Goal: Task Accomplishment & Management: Manage account settings

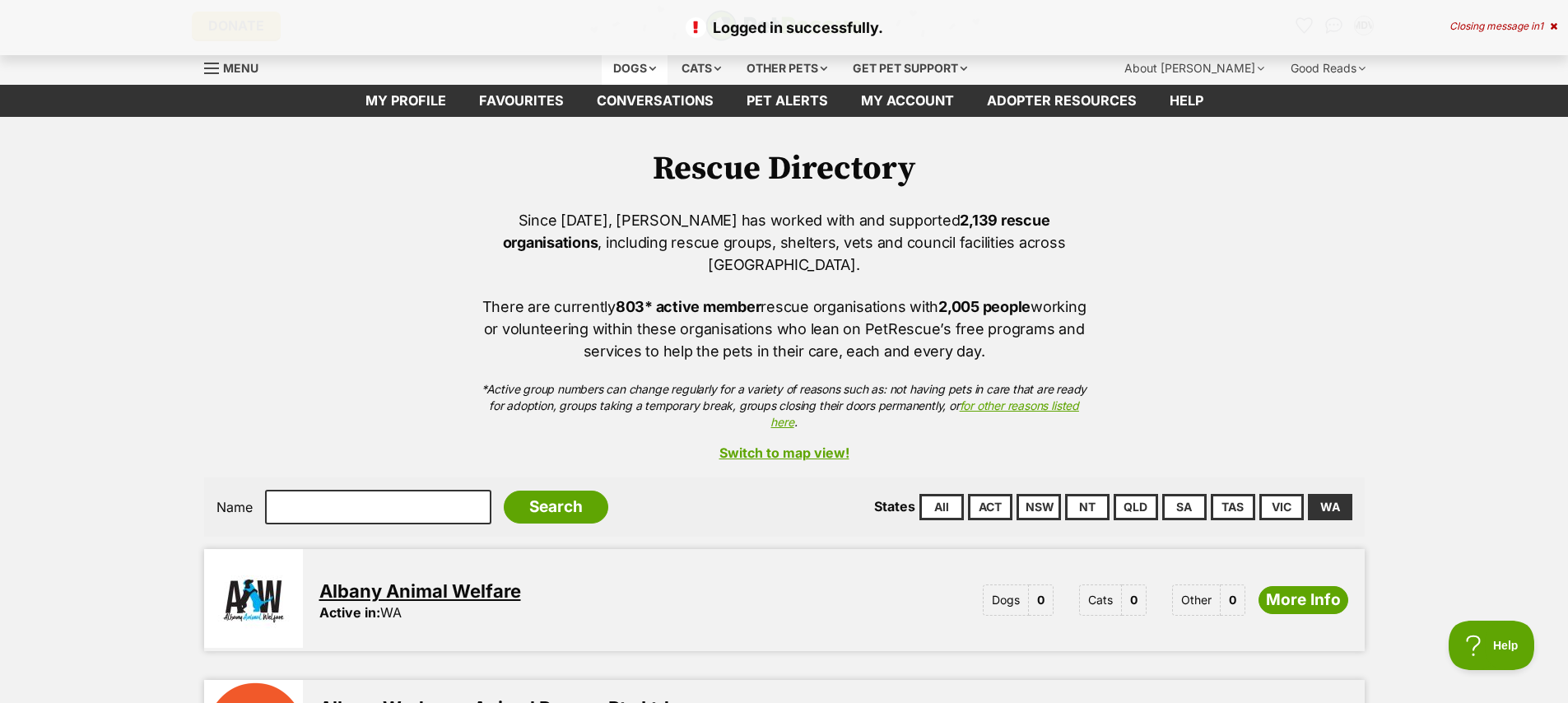
click at [612, 70] on div "Dogs" at bounding box center [635, 68] width 66 height 33
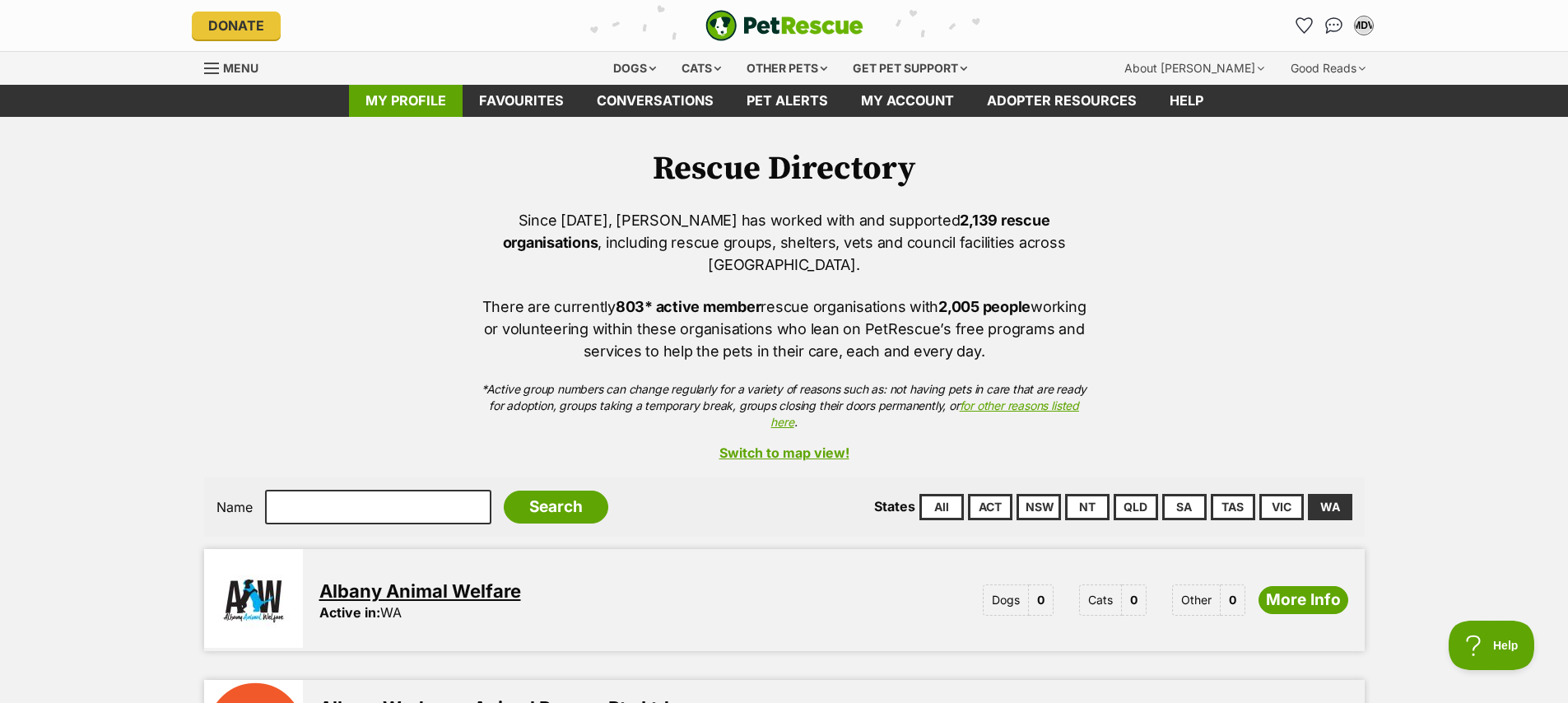
click at [413, 97] on link "My profile" at bounding box center [406, 100] width 114 height 32
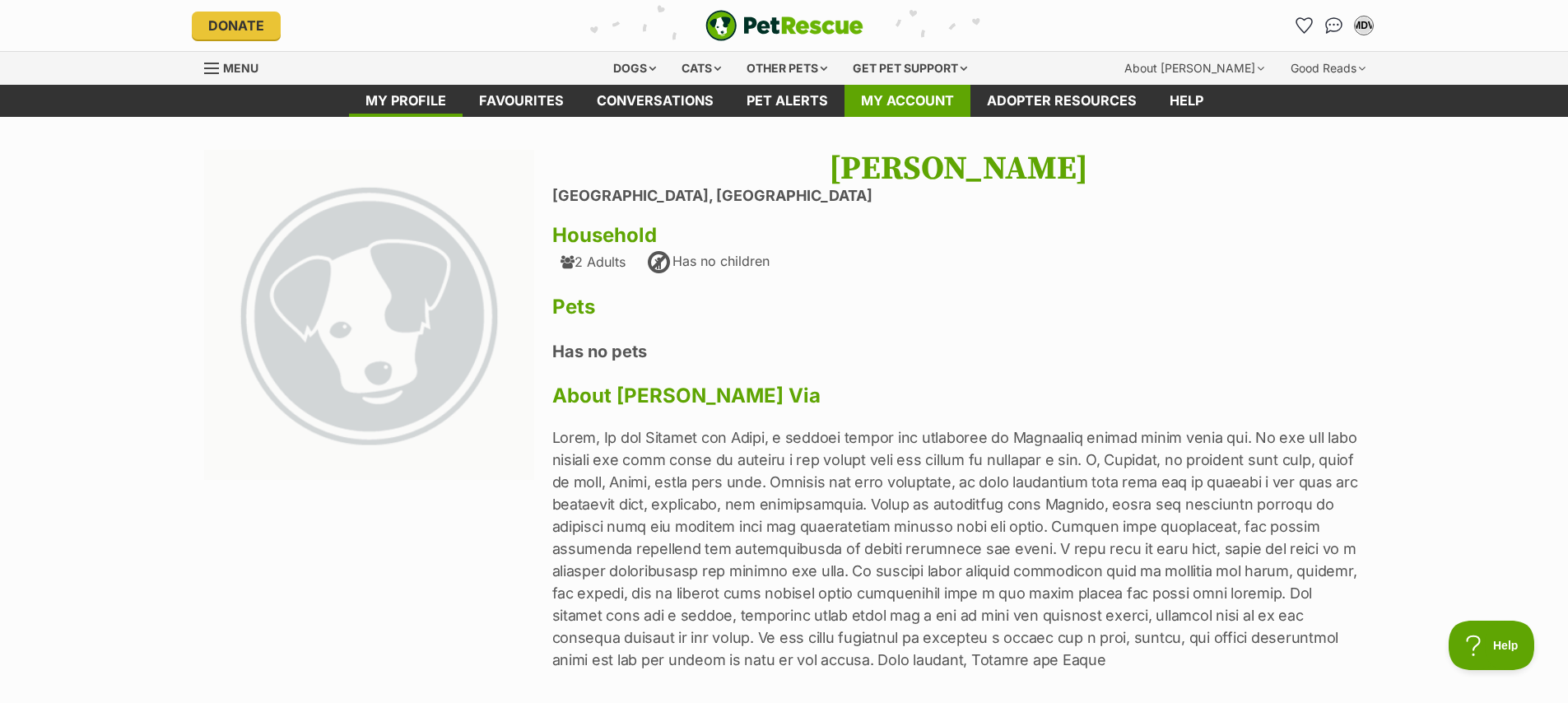
click at [925, 112] on link "My account" at bounding box center [907, 100] width 126 height 32
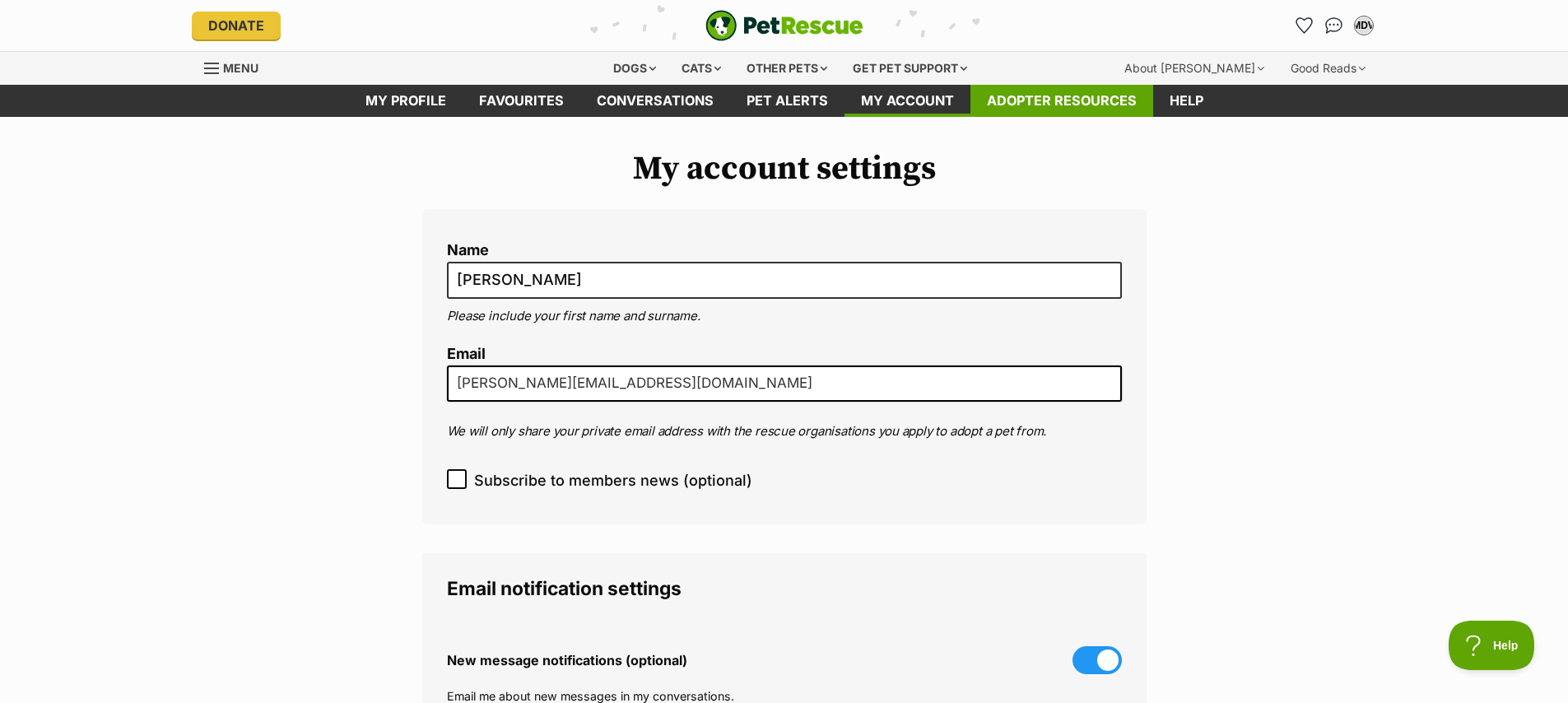
click at [1050, 102] on link "Adopter resources" at bounding box center [1062, 100] width 183 height 32
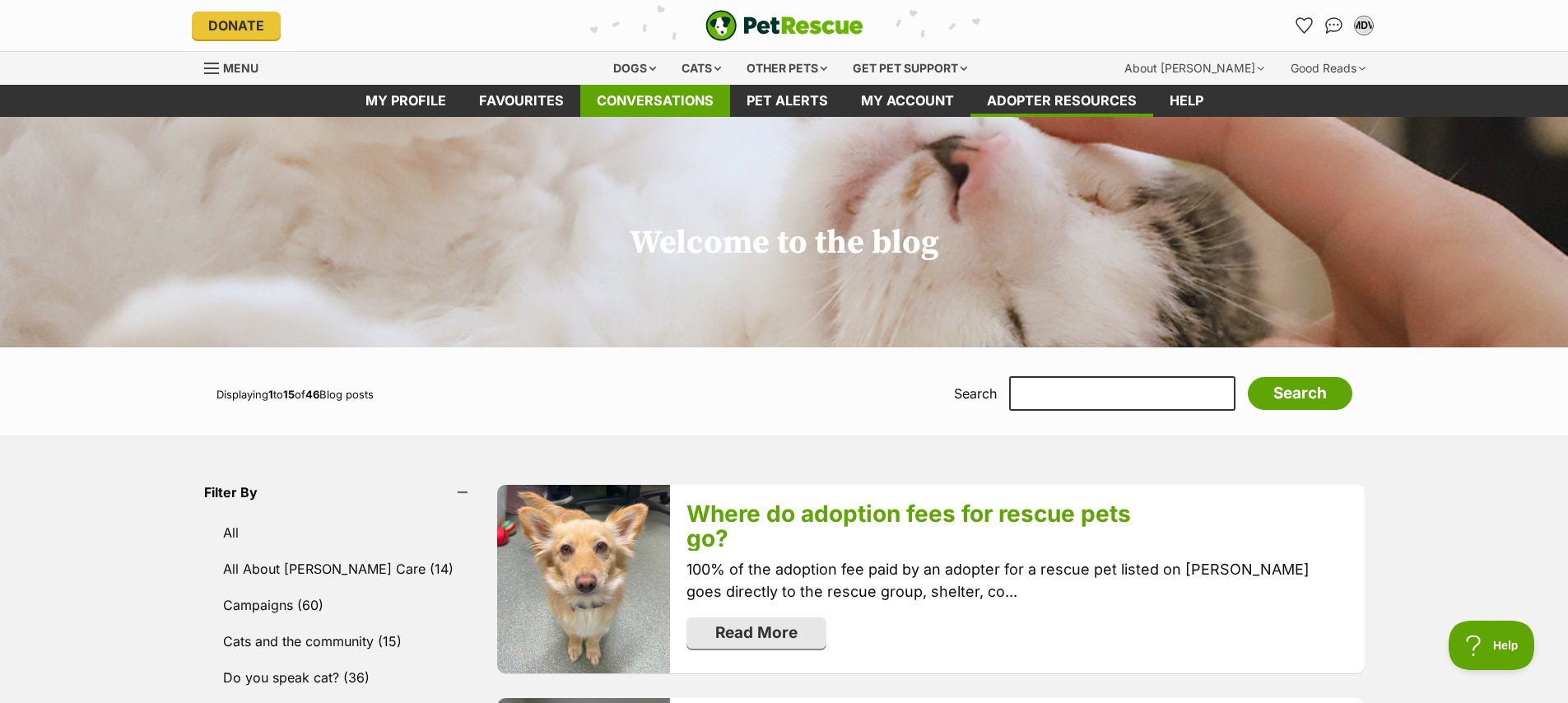
click at [629, 104] on link "Conversations" at bounding box center [654, 100] width 150 height 32
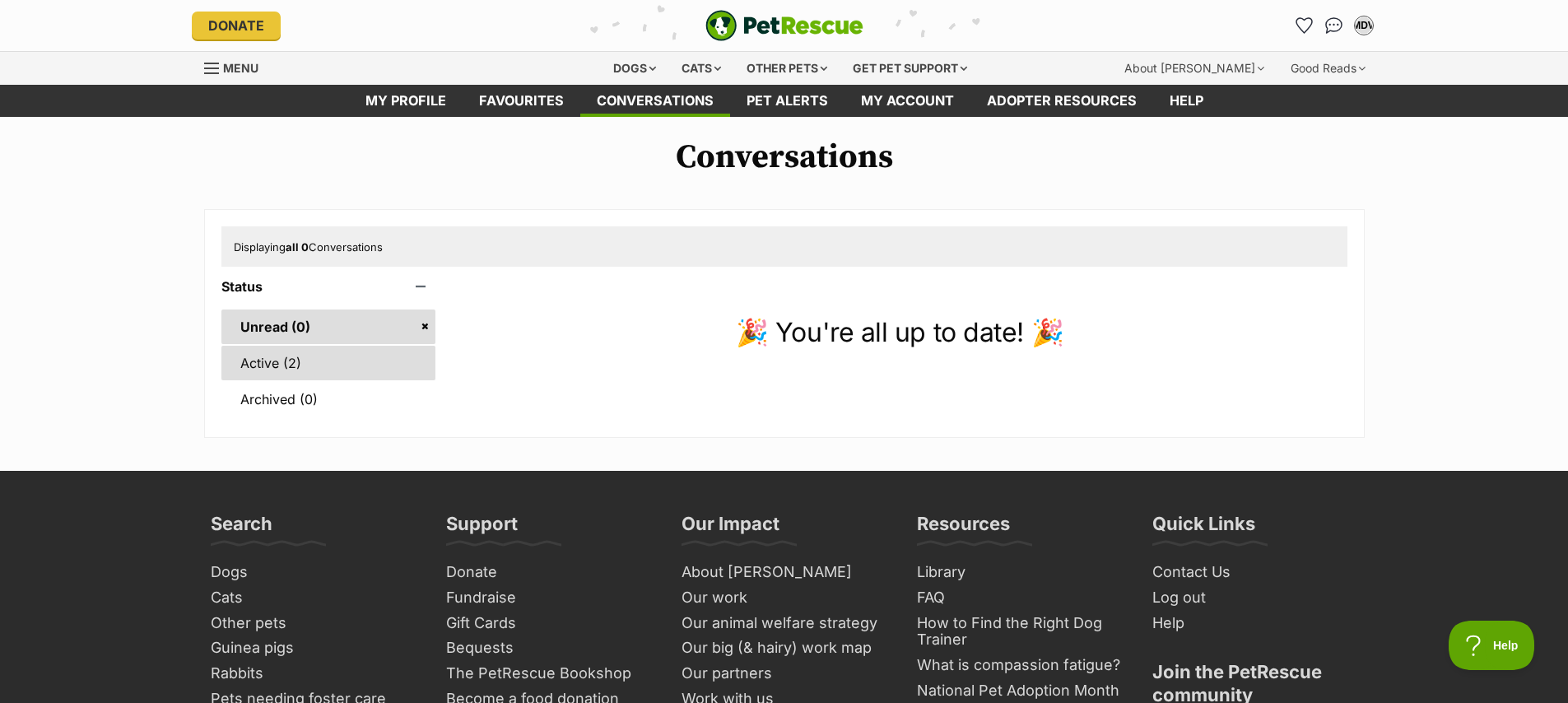
click at [253, 361] on link "Active (2)" at bounding box center [329, 363] width 215 height 35
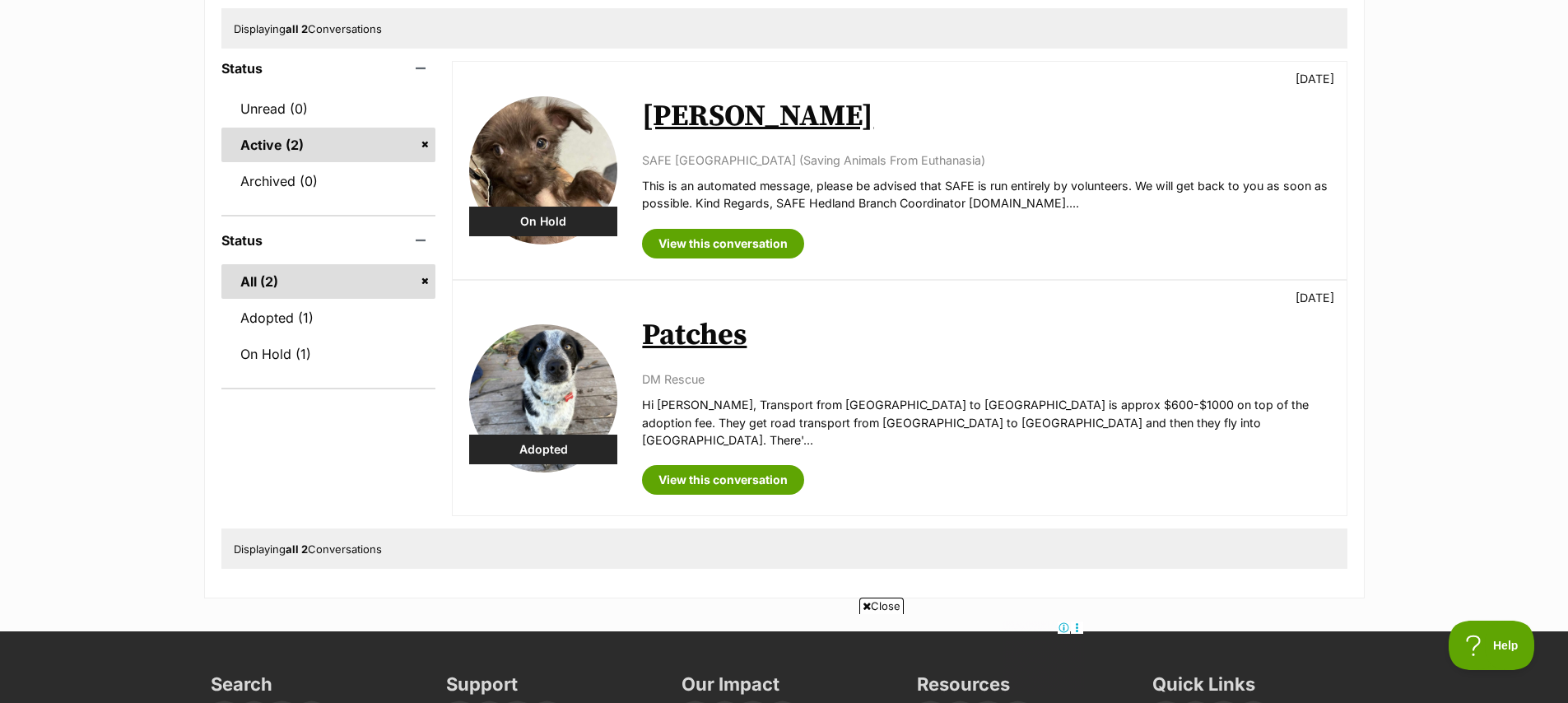
scroll to position [130, 0]
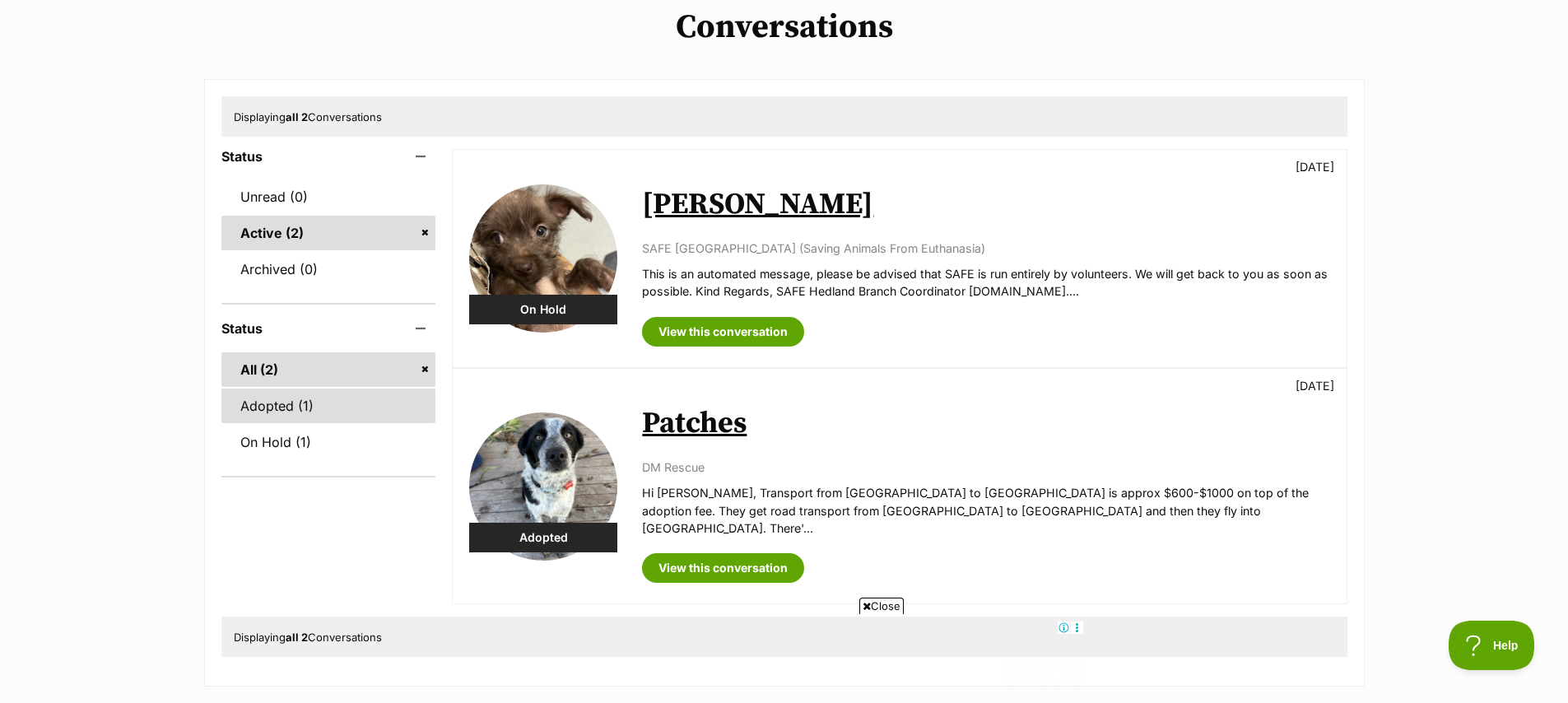
click at [271, 412] on link "Adopted (1)" at bounding box center [329, 406] width 215 height 35
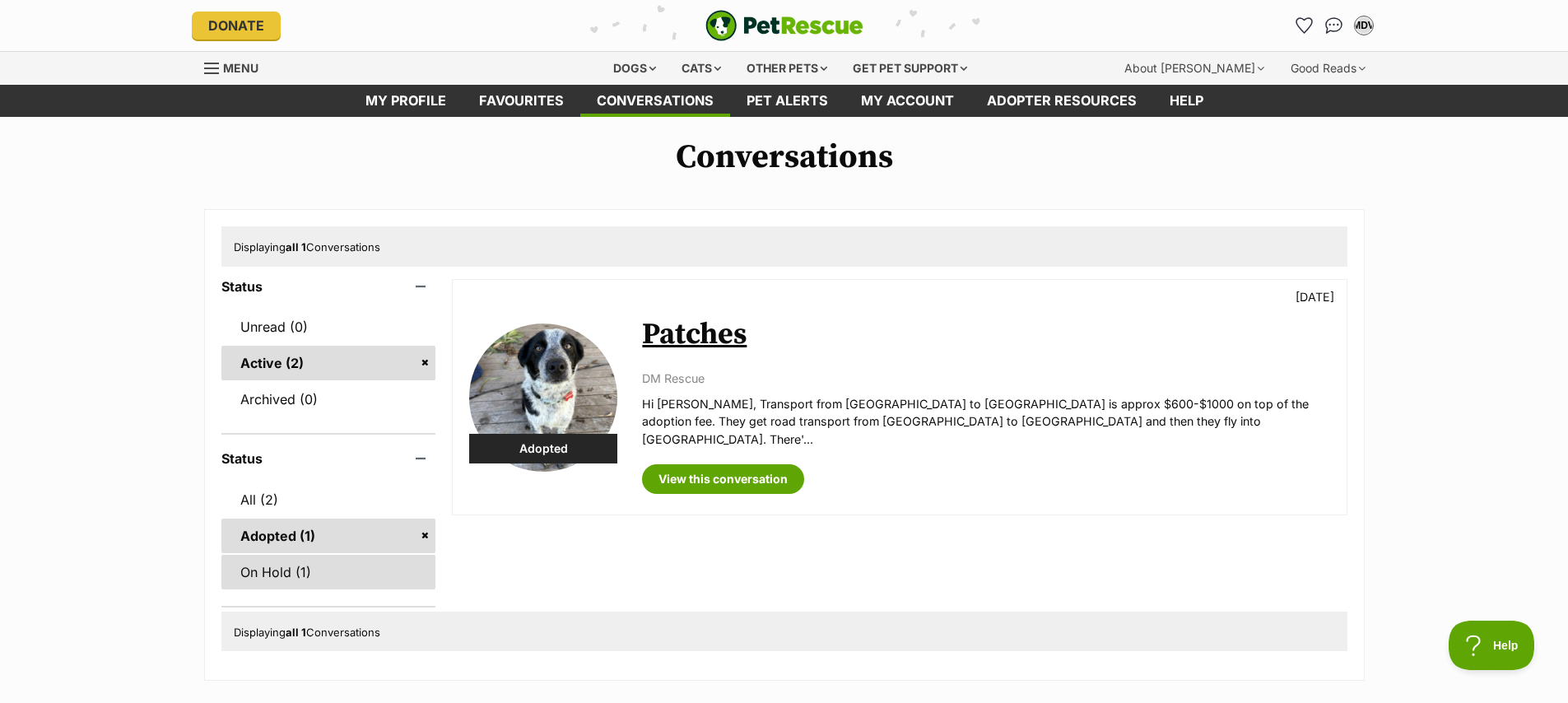
click at [262, 569] on link "On Hold (1)" at bounding box center [329, 573] width 215 height 35
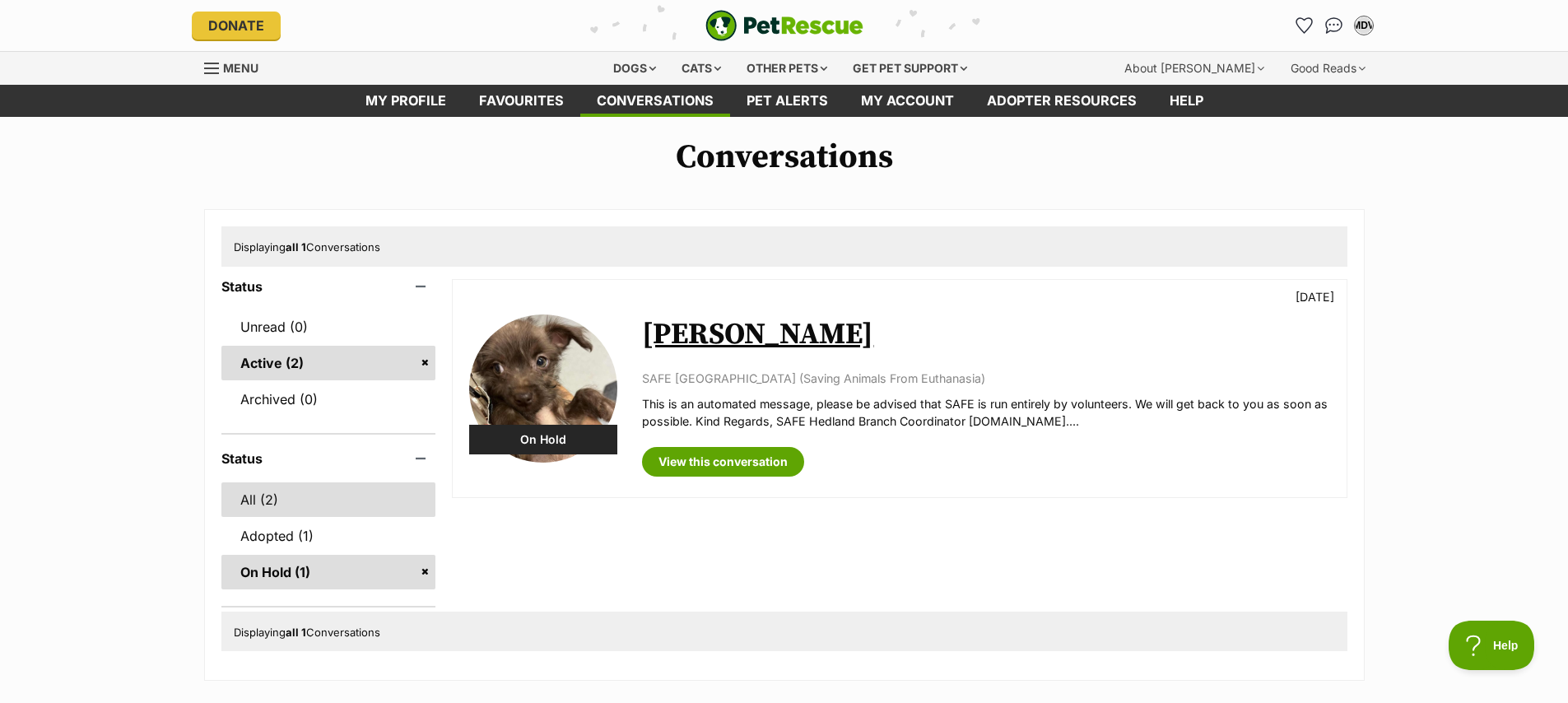
click at [254, 500] on link "All (2)" at bounding box center [329, 500] width 215 height 35
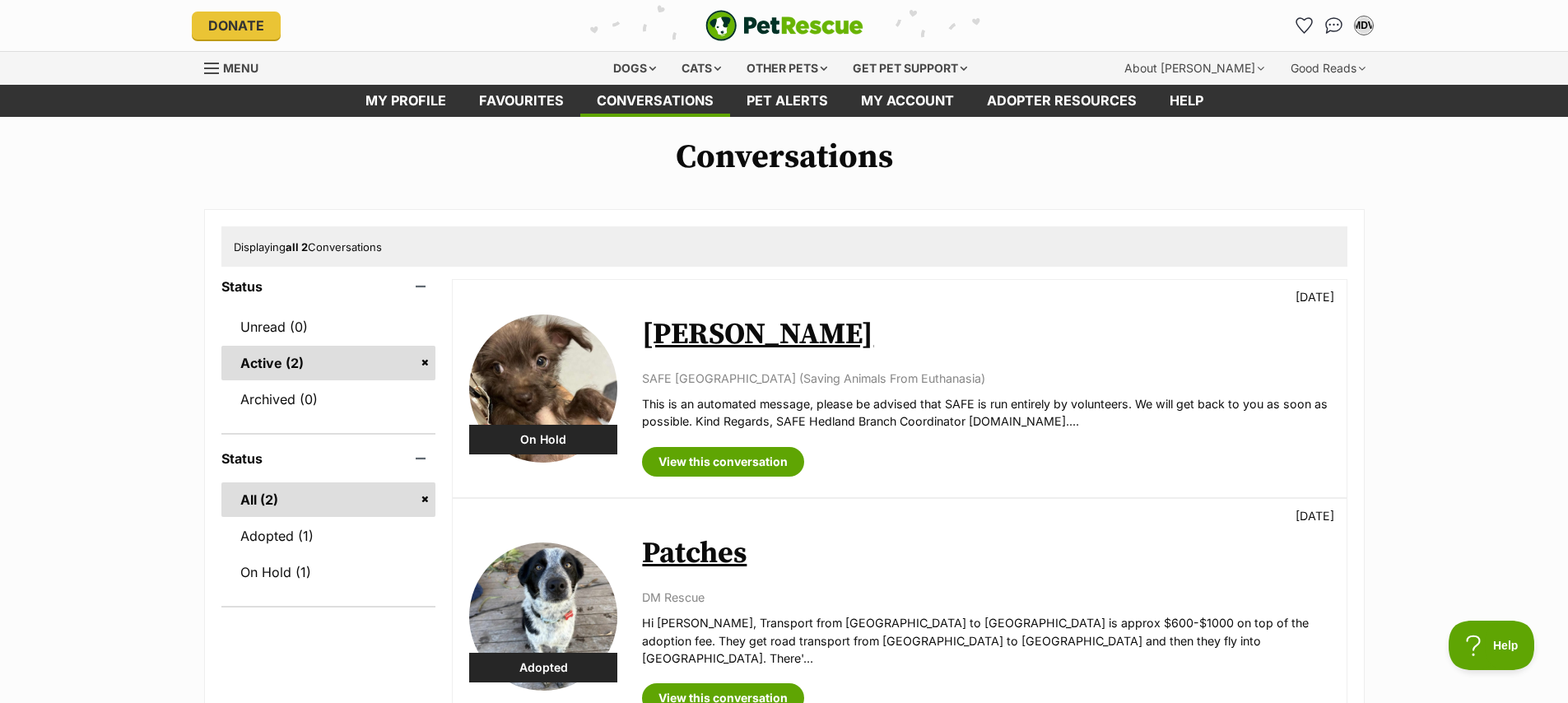
click at [145, 358] on div "Conversations Displaying all 2 Conversations Status Unread (0) Active (2) Archi…" at bounding box center [784, 476] width 1568 height 677
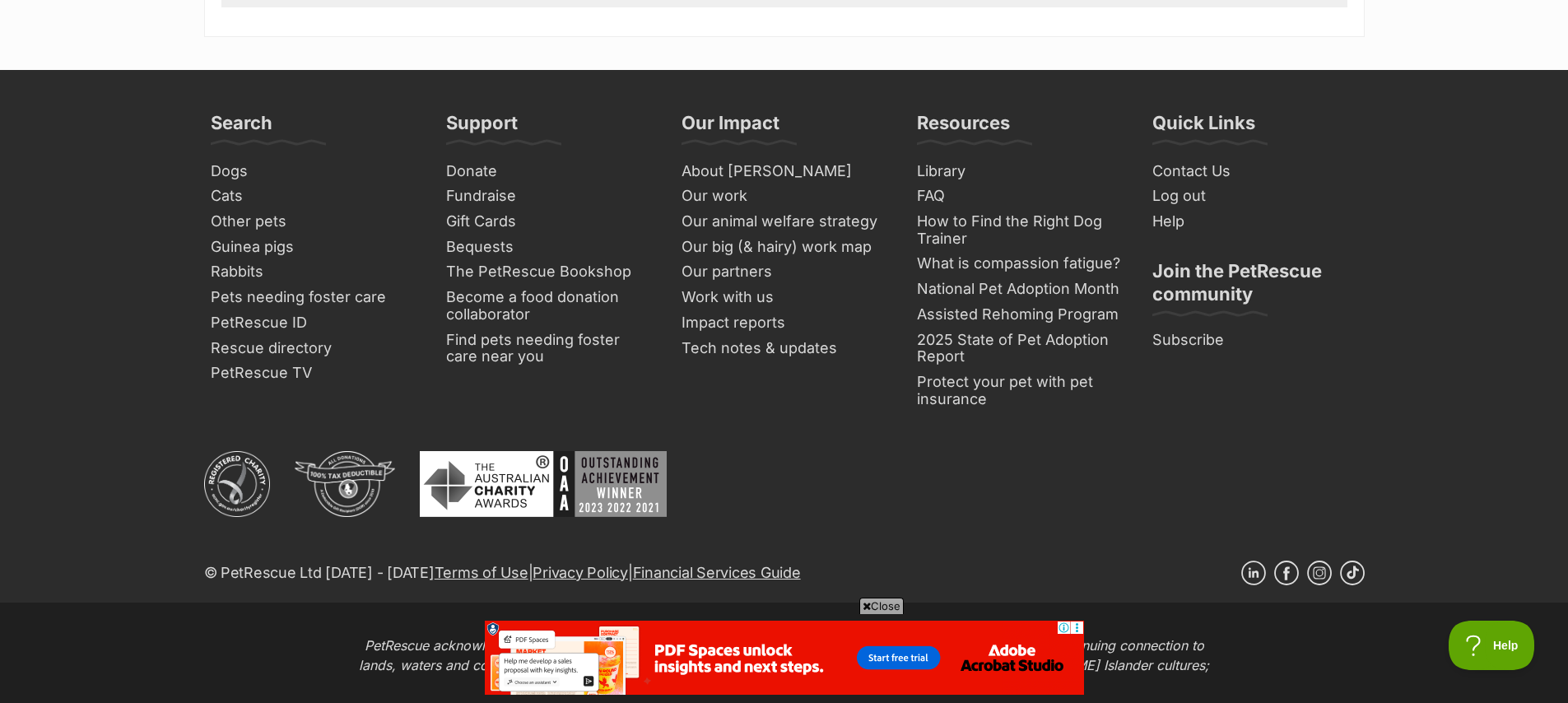
scroll to position [24, 0]
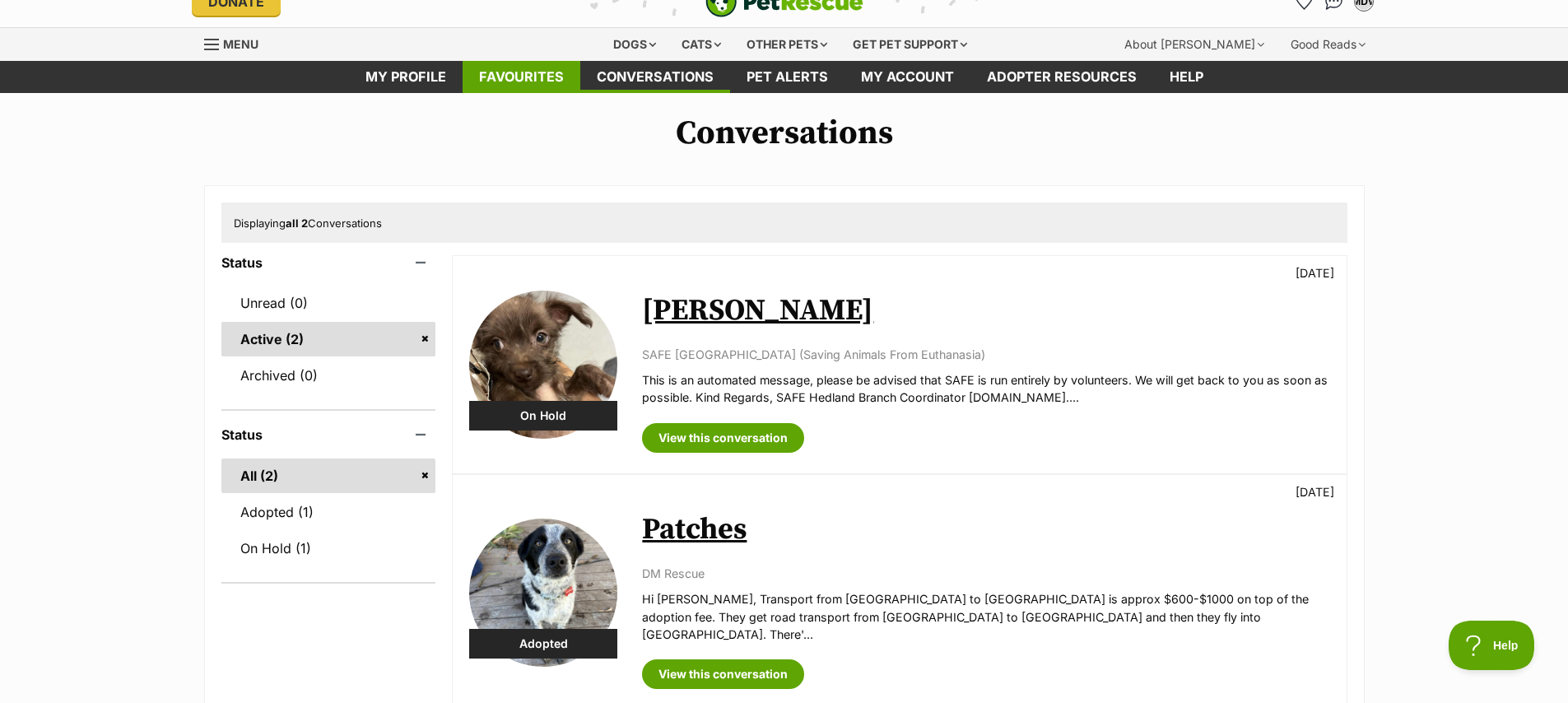
click at [509, 70] on link "Favourites" at bounding box center [521, 76] width 118 height 32
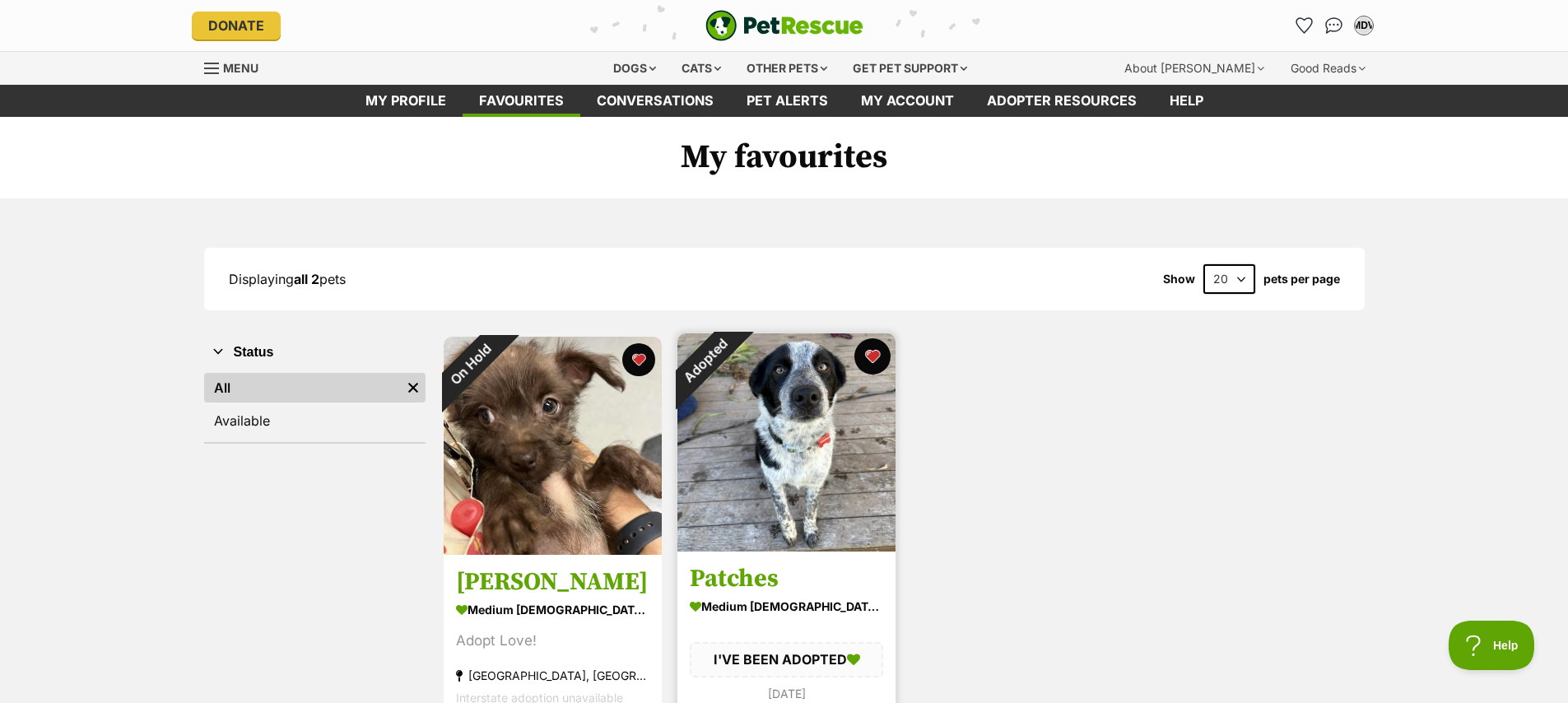
click at [873, 356] on button "favourite" at bounding box center [871, 356] width 36 height 36
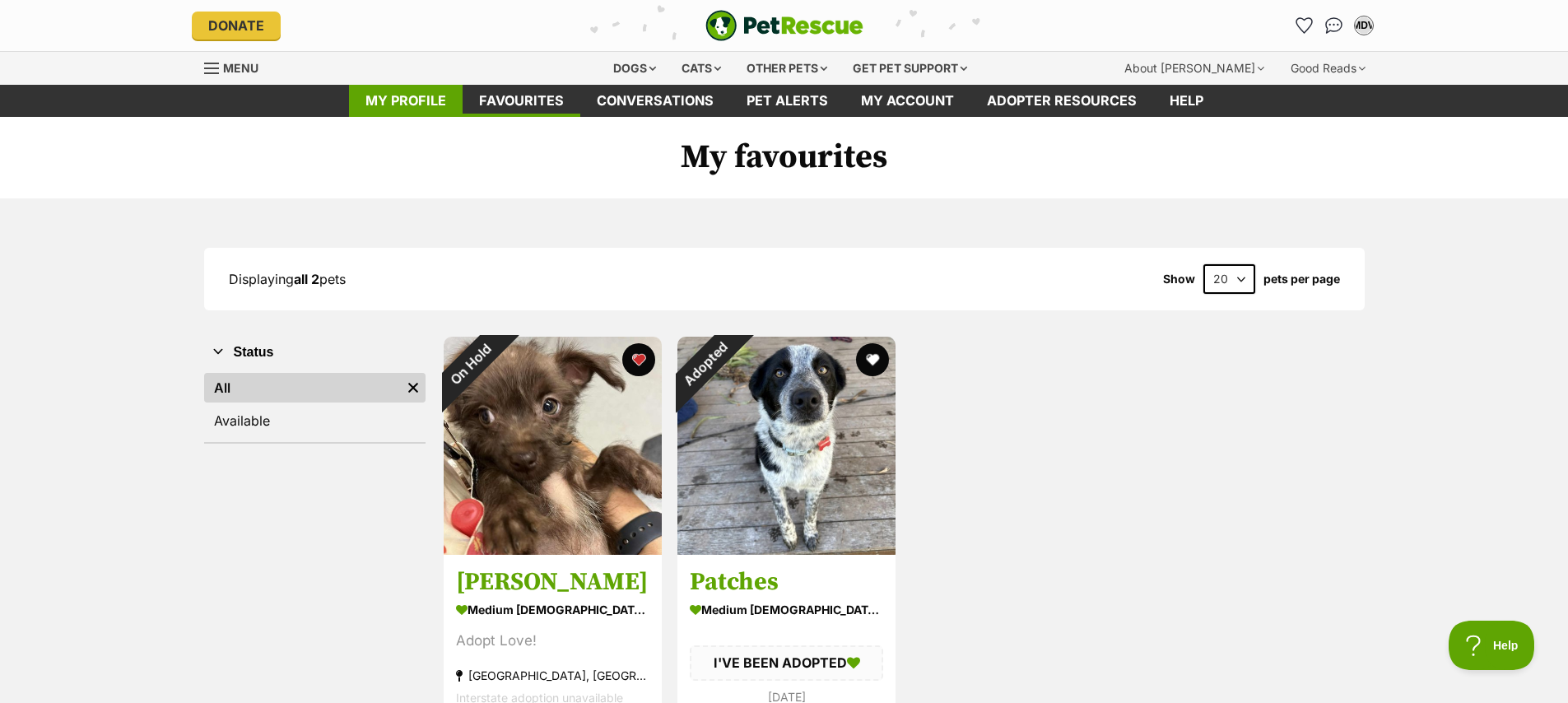
click at [395, 98] on link "My profile" at bounding box center [406, 100] width 114 height 32
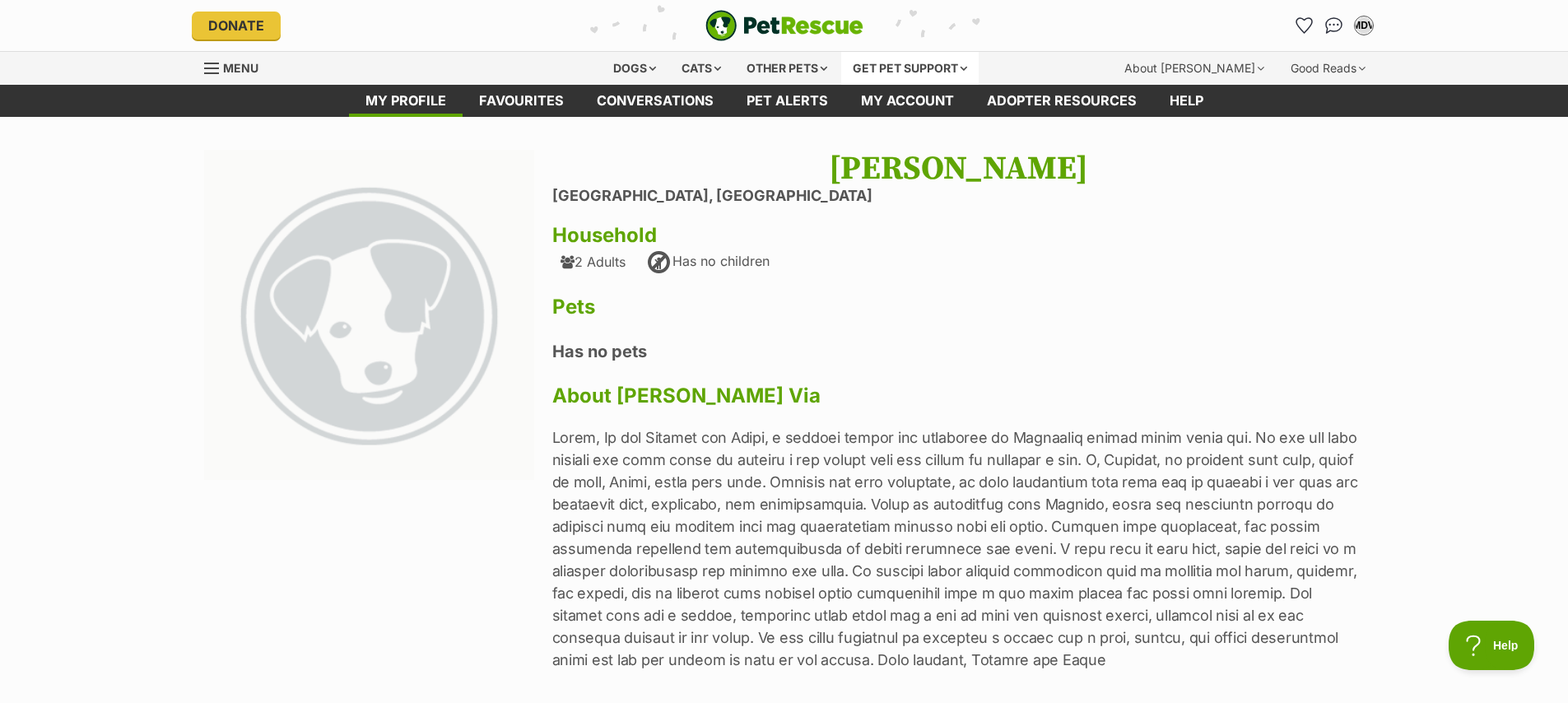
click at [918, 67] on div "Get pet support" at bounding box center [910, 68] width 138 height 33
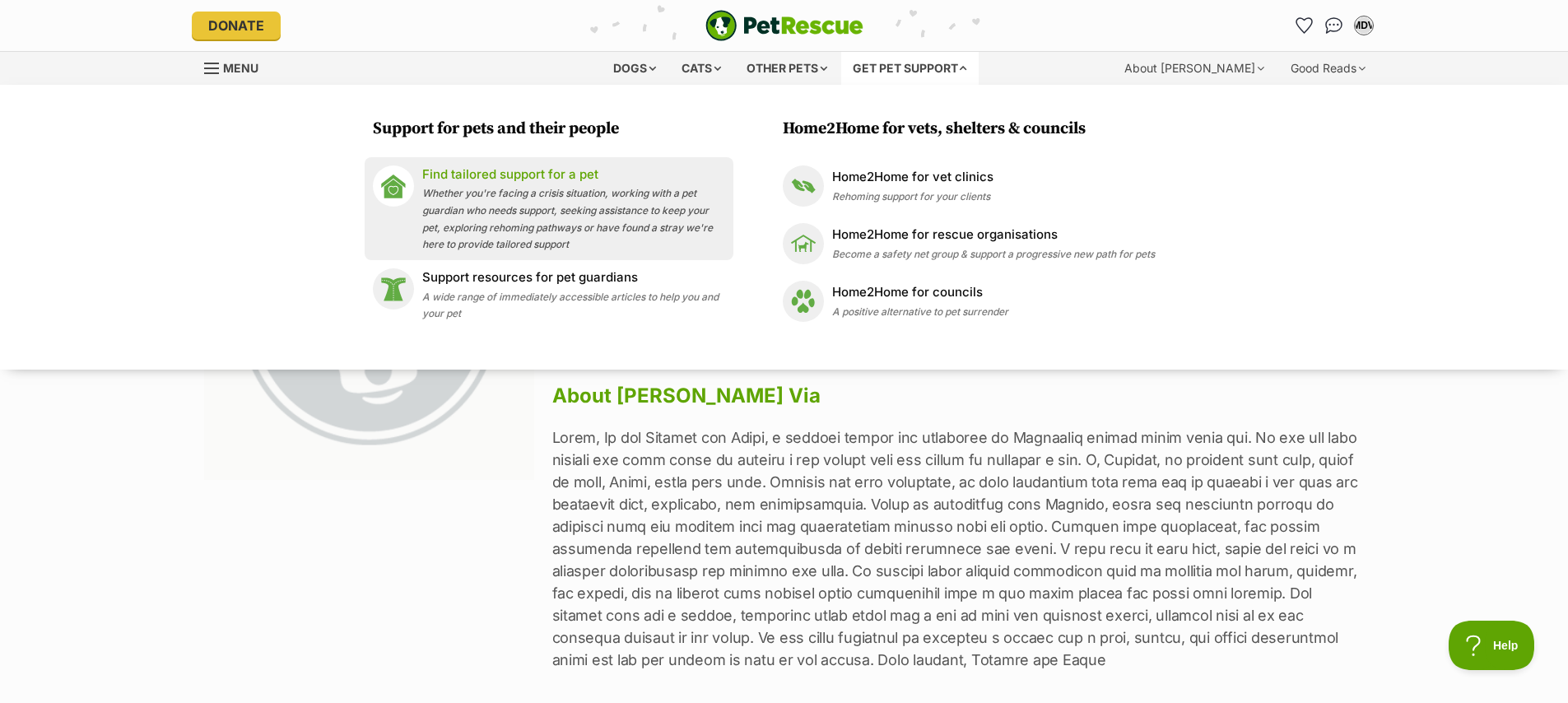
click at [522, 175] on p "Find tailored support for a pet" at bounding box center [574, 175] width 303 height 19
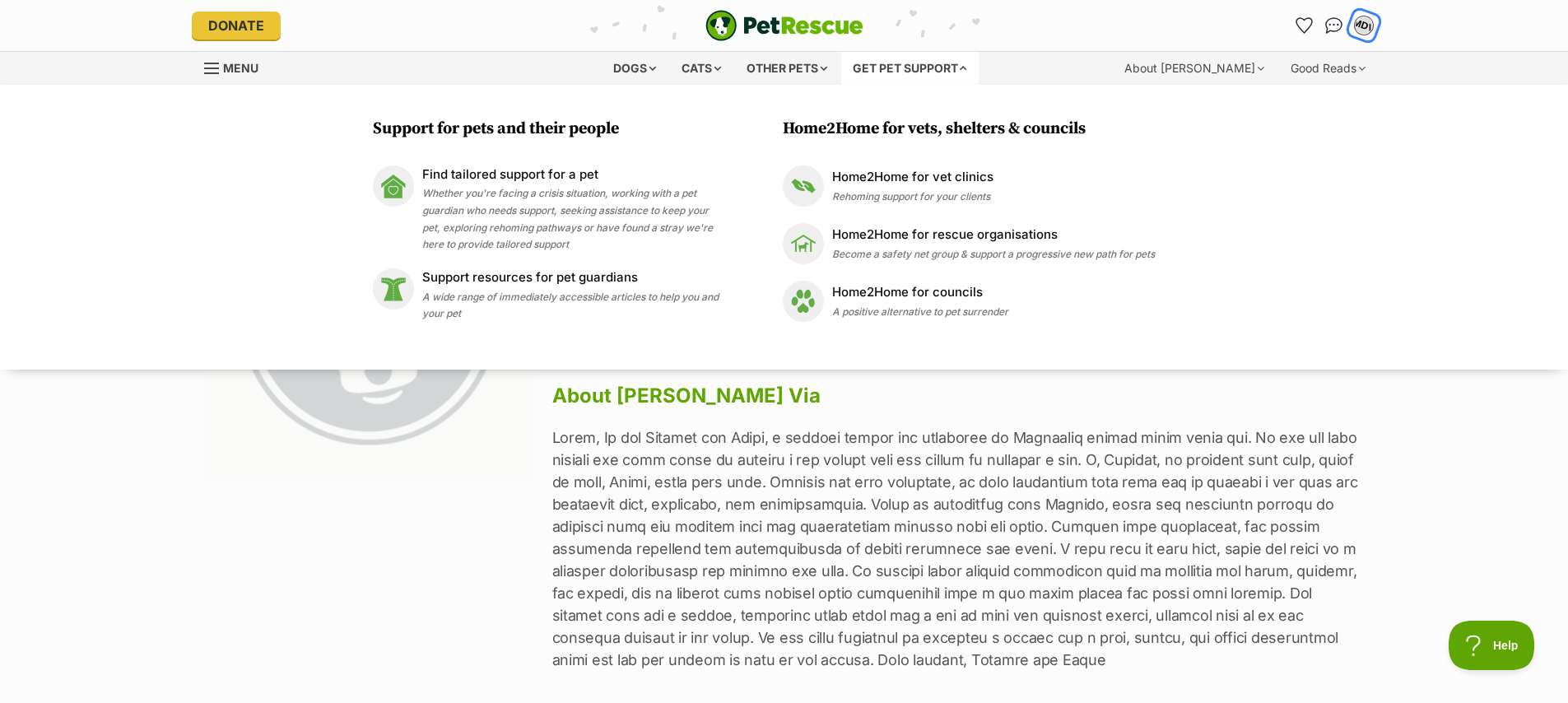
click at [1364, 32] on div "MDV" at bounding box center [1363, 25] width 21 height 21
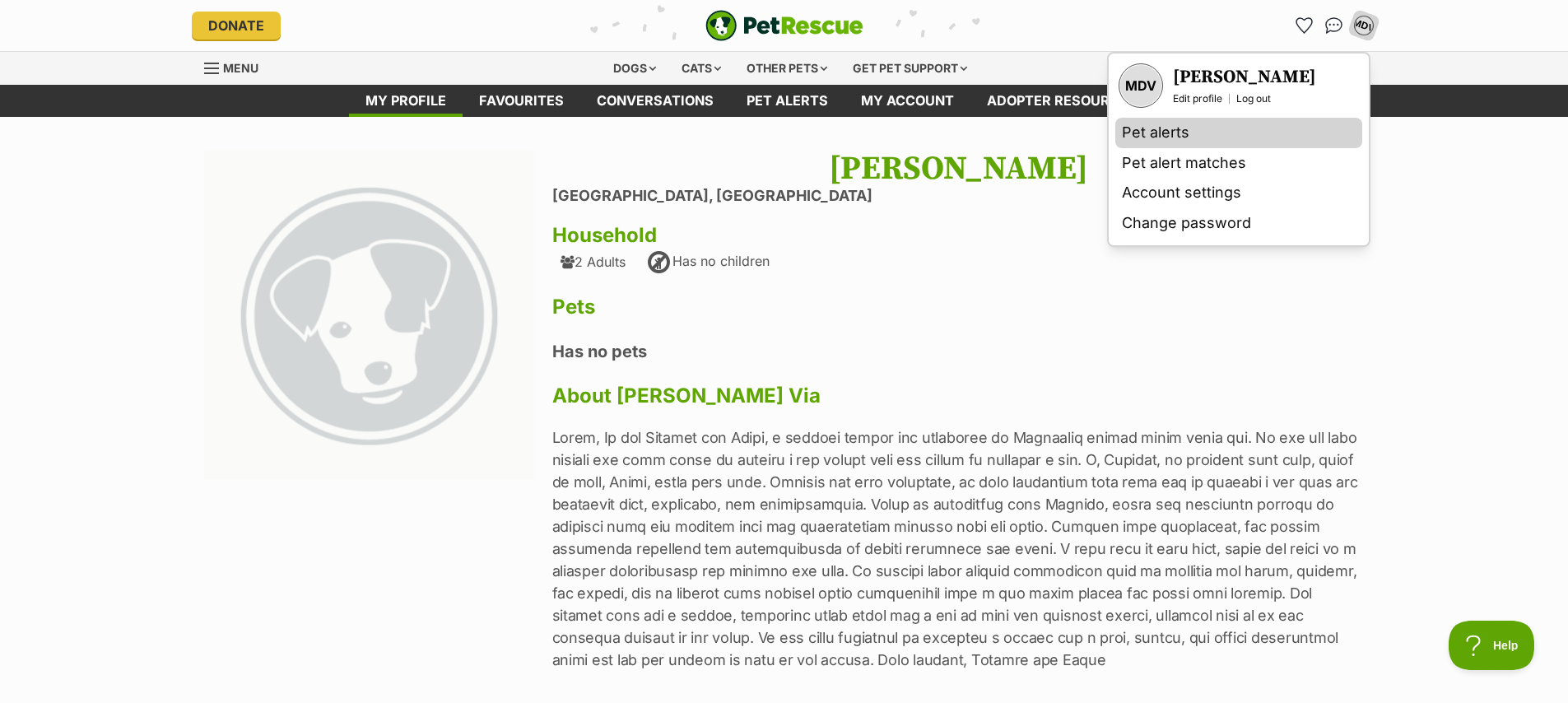
click at [1165, 131] on link "Pet alerts" at bounding box center [1238, 132] width 247 height 30
